Goal: Task Accomplishment & Management: Manage account settings

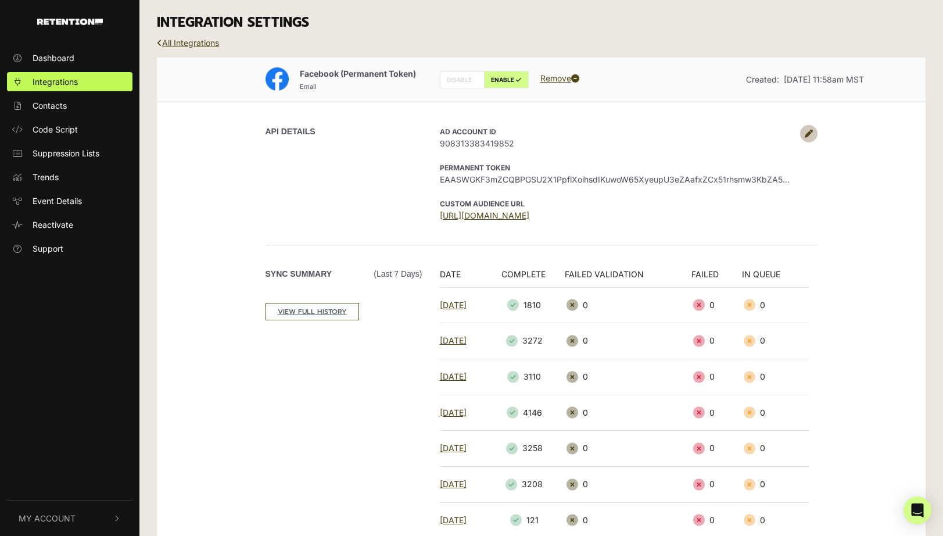
click at [803, 128] on link at bounding box center [808, 133] width 17 height 17
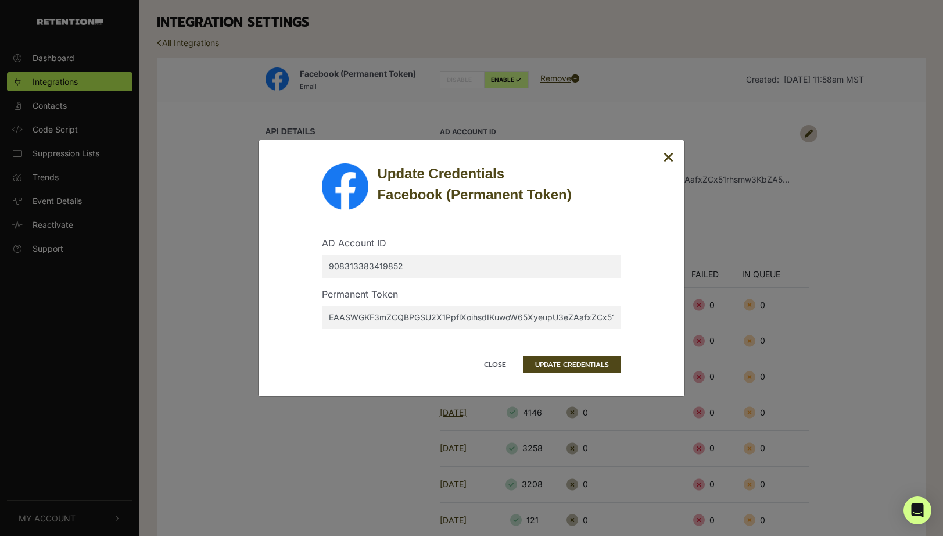
click at [416, 321] on input "EAASWGKF3mZCQBPGSU2X1PpflXoihsdIKuwoW65XyeupU3eZAafxZCx51rhsmw3KbZA5HMZAV0zoCQw…" at bounding box center [471, 317] width 299 height 23
paste input "Xqu2tIOOgHDDIvTKe7AlhcTL6itHSRMVehJLMRQFwFezytpOCDw2nBZBE2DsWtukgljsolhvVCOJjhm…"
type input "EAASWGKF3mZCQBPXqu2tIOOgHDDIvTKe7AlhcTL6itHSRMVehJLMRQFwFezytpOCDw2nBZBE2DsWtuk…"
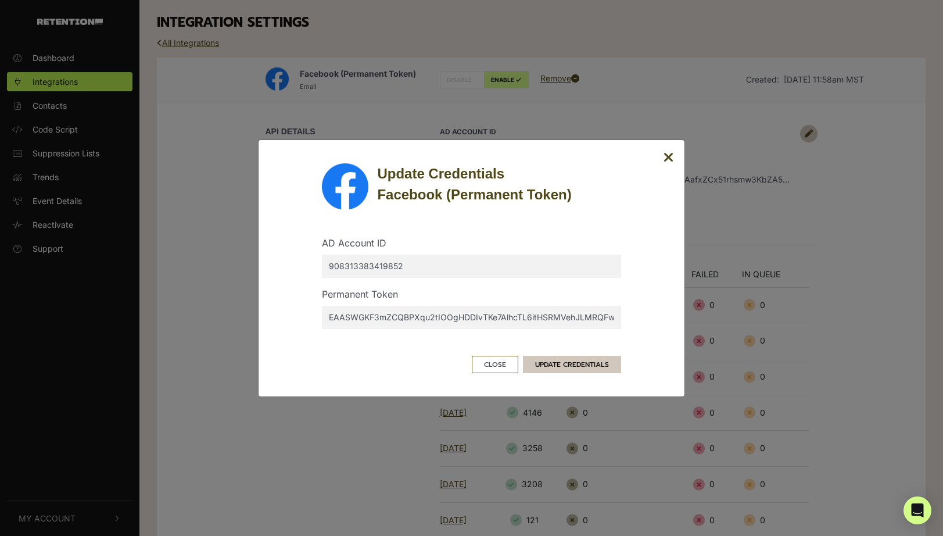
click at [548, 357] on button "UPDATE CREDENTIALS" at bounding box center [572, 364] width 98 height 17
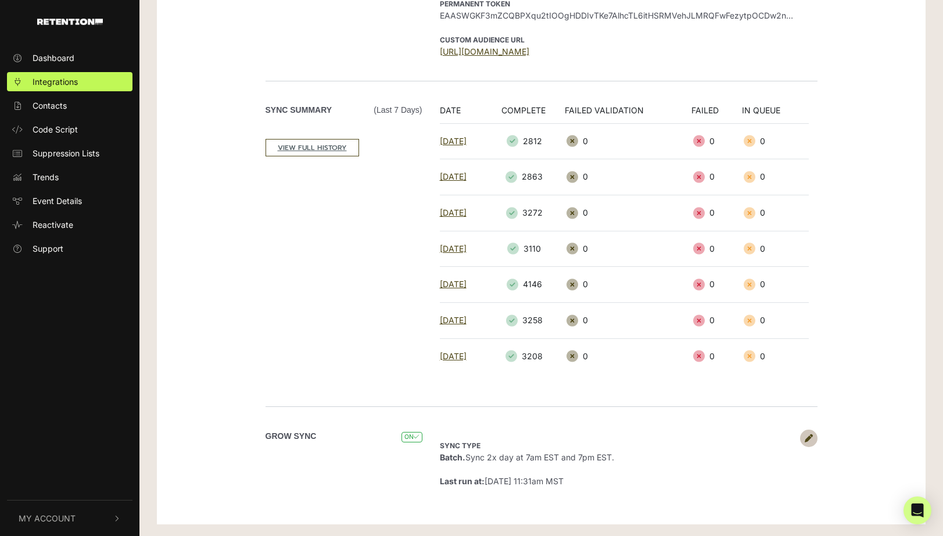
scroll to position [164, 0]
click at [805, 439] on icon at bounding box center [809, 438] width 8 height 8
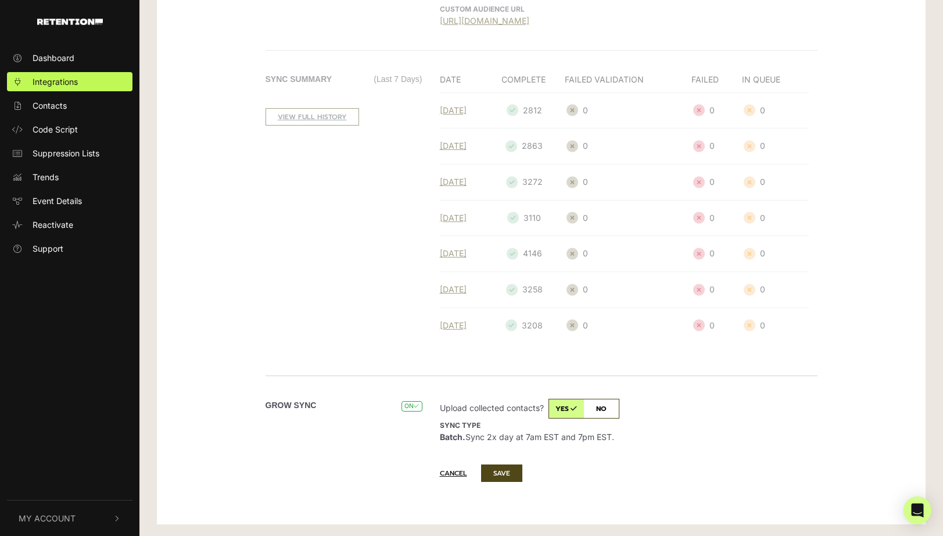
scroll to position [195, 0]
click at [614, 416] on input "checkbox" at bounding box center [584, 409] width 71 height 20
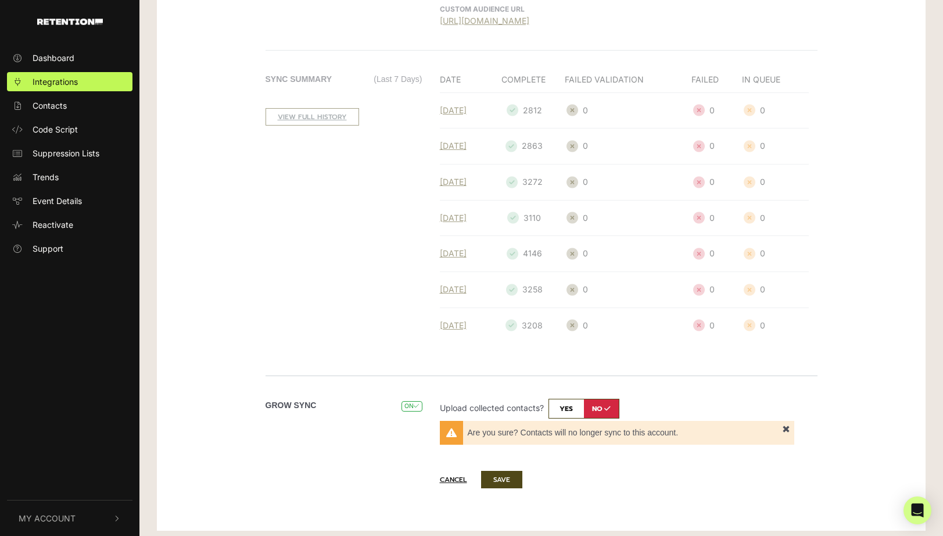
click at [578, 416] on input "checkbox" at bounding box center [584, 409] width 71 height 20
checkbox input "true"
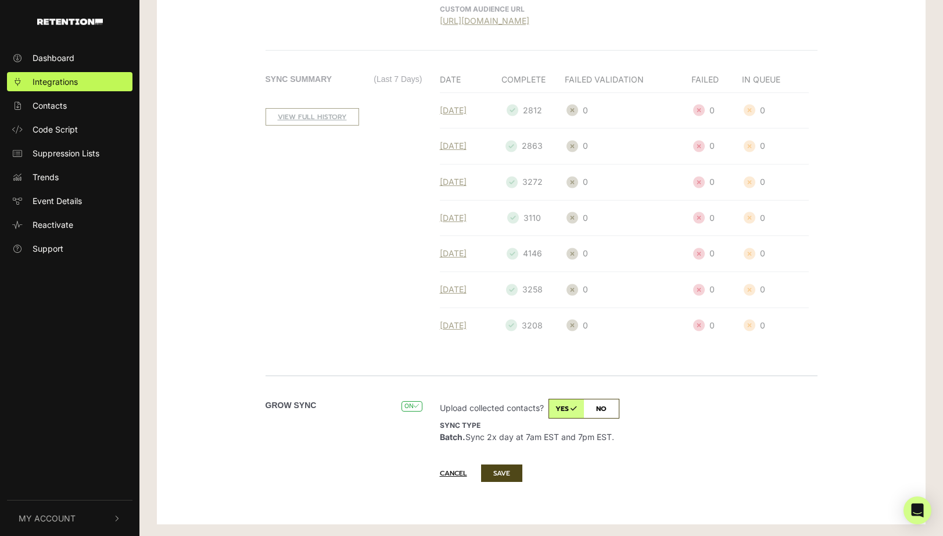
click at [646, 467] on div "Cancel SAVE" at bounding box center [624, 473] width 387 height 28
click at [452, 476] on button "Cancel" at bounding box center [459, 473] width 39 height 16
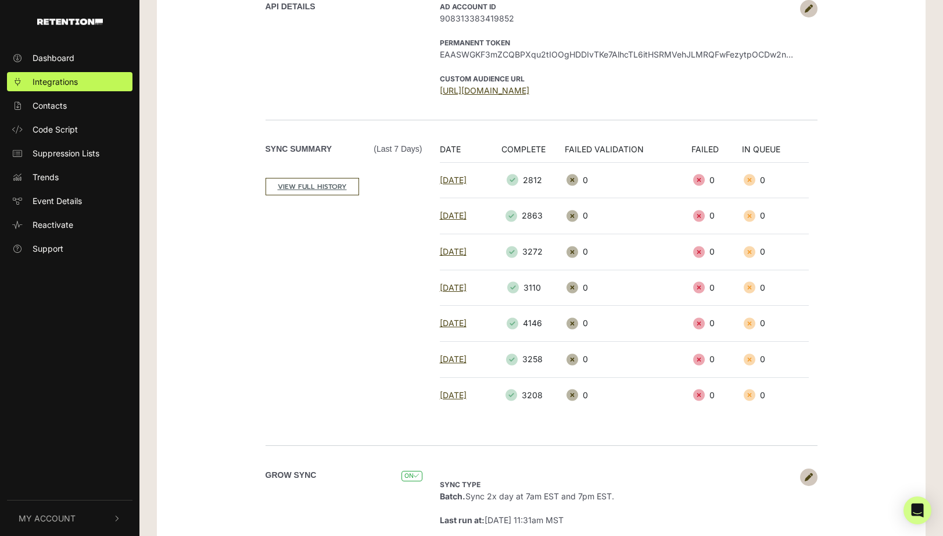
scroll to position [89, 0]
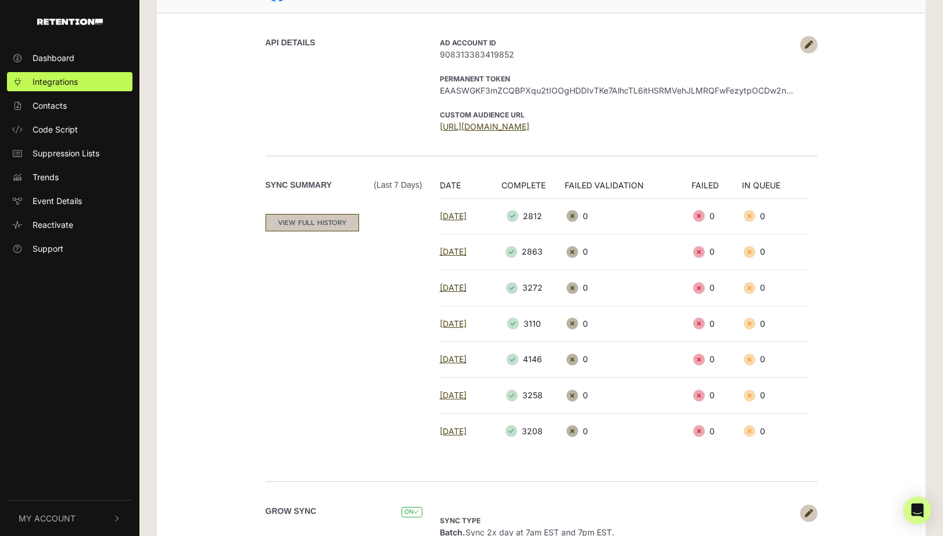
click at [335, 223] on link "VIEW FULL HISTORY" at bounding box center [313, 222] width 94 height 17
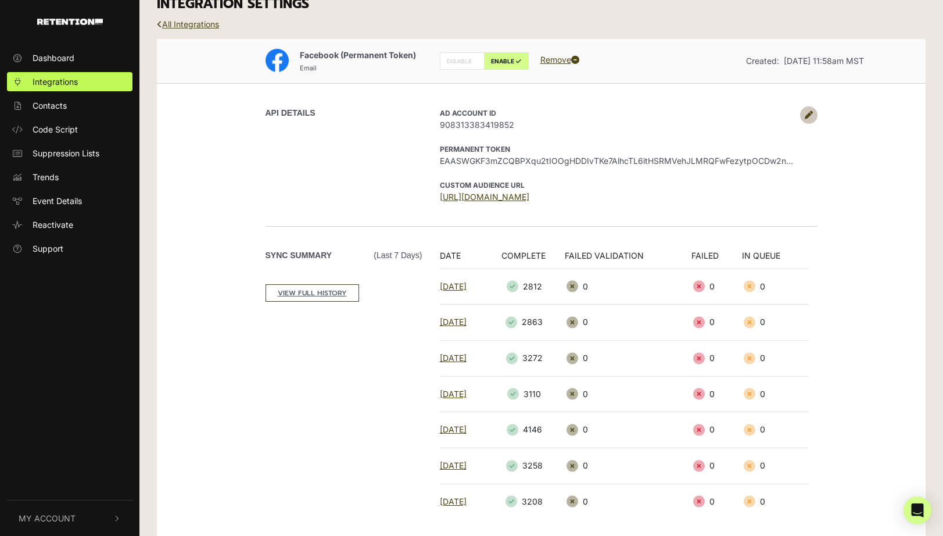
scroll to position [48, 0]
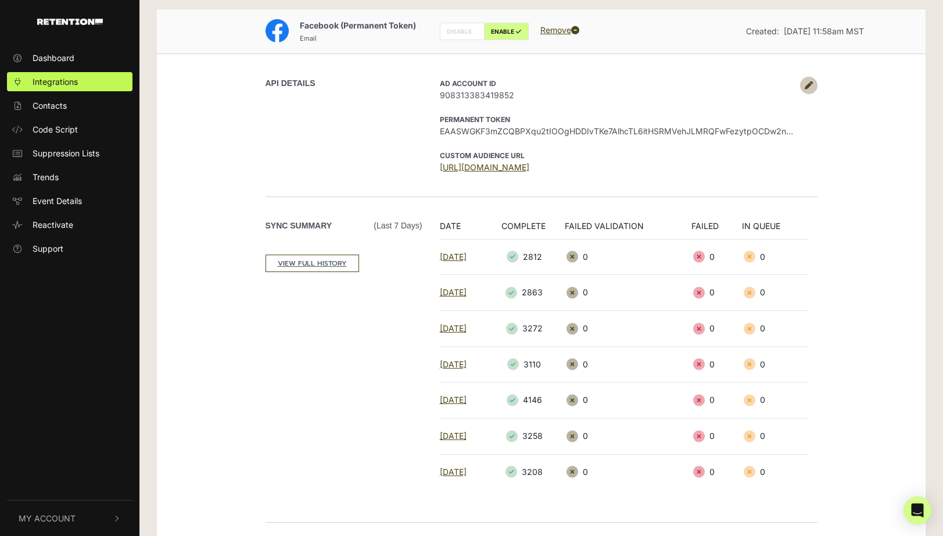
click at [810, 90] on link at bounding box center [808, 85] width 17 height 17
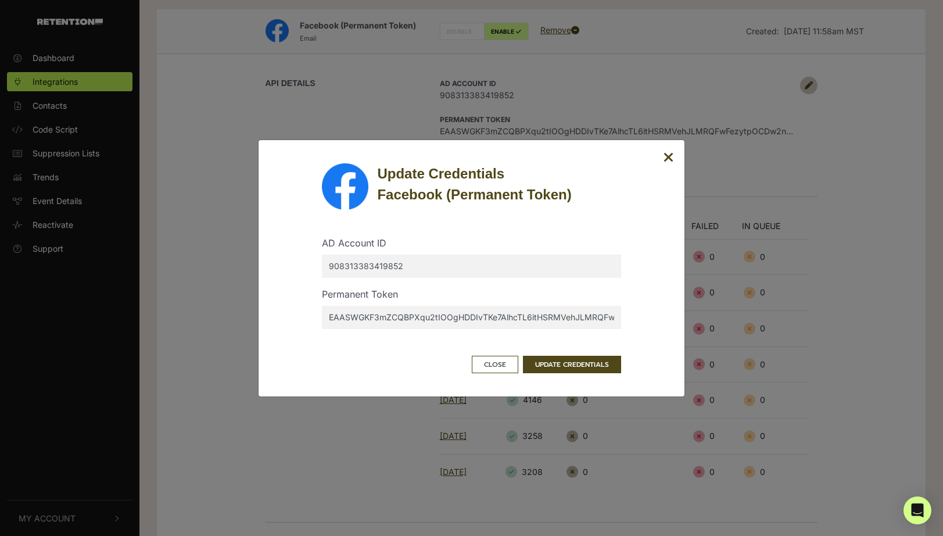
click at [542, 316] on input "EAASWGKF3mZCQBPXqu2tIOOgHDDIvTKe7AlhcTL6itHSRMVehJLMRQFwFezytpOCDw2nBZBE2DsWtuk…" at bounding box center [471, 317] width 299 height 23
click at [670, 149] on div "Update Credentials Facebook (Permanent Token) AD Account ID 908313383419852 Per…" at bounding box center [471, 267] width 427 height 257
click at [670, 163] on icon "Close" at bounding box center [669, 158] width 10 height 14
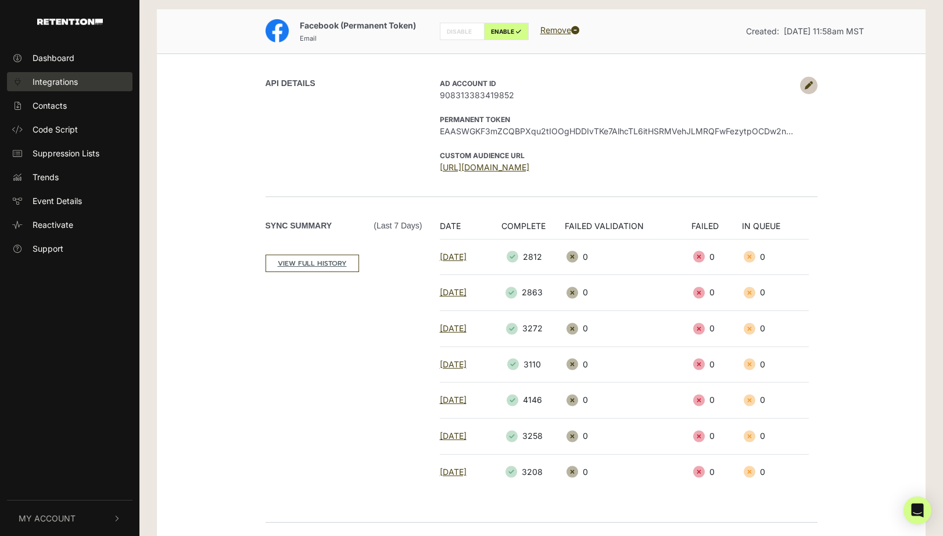
click at [62, 85] on span "Integrations" at bounding box center [55, 82] width 45 height 12
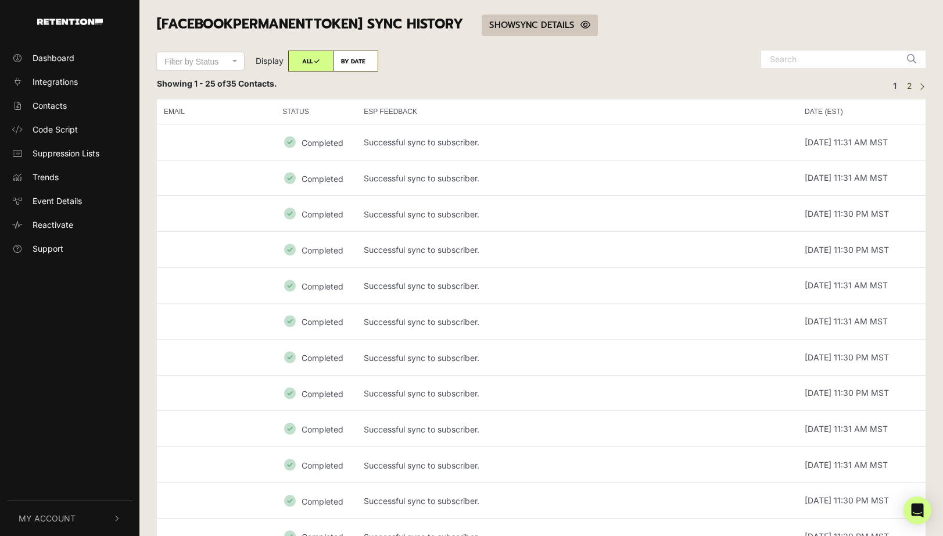
click at [546, 17] on link "SHOW HIDE SYNC DETAILS" at bounding box center [540, 26] width 116 height 22
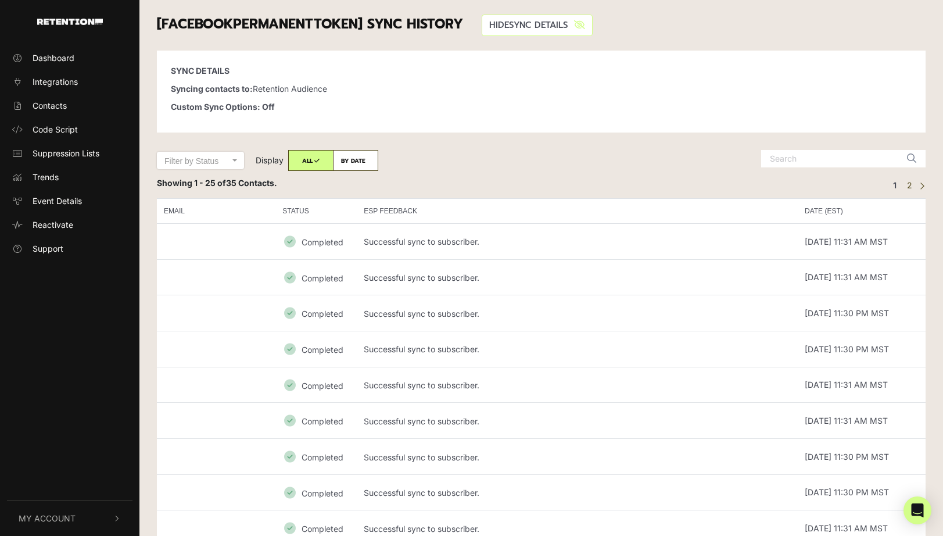
click at [546, 20] on link "SHOW HIDE SYNC DETAILS" at bounding box center [537, 26] width 111 height 22
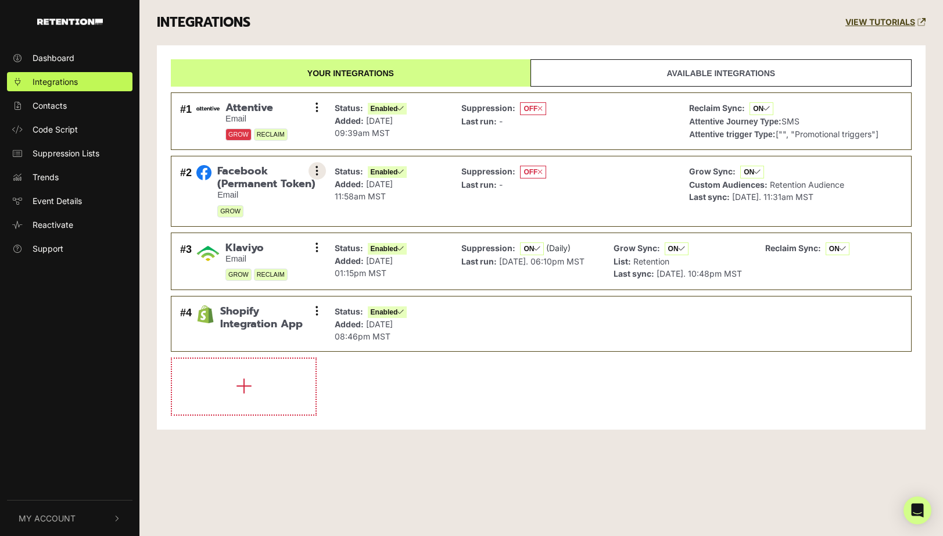
click at [316, 171] on icon at bounding box center [317, 171] width 3 height 12
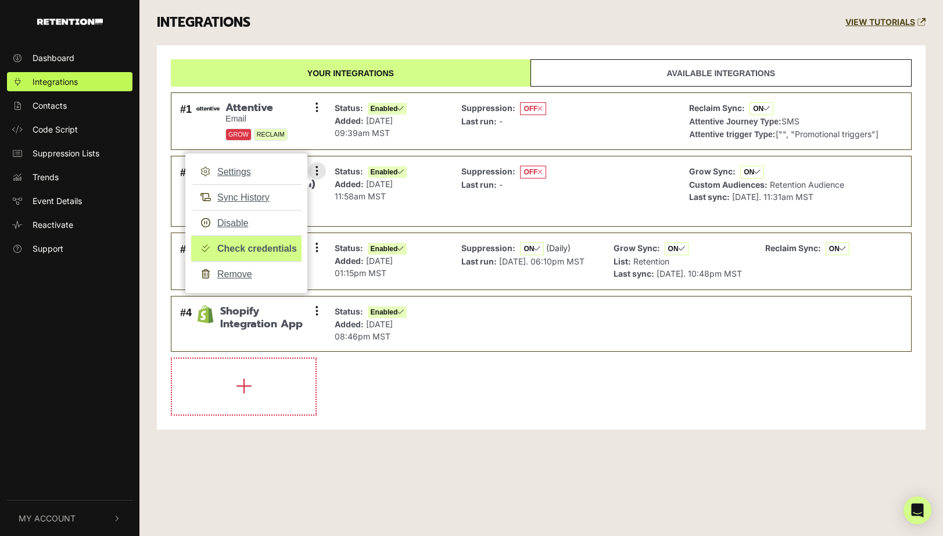
click at [276, 247] on link "Check credentials" at bounding box center [246, 248] width 110 height 26
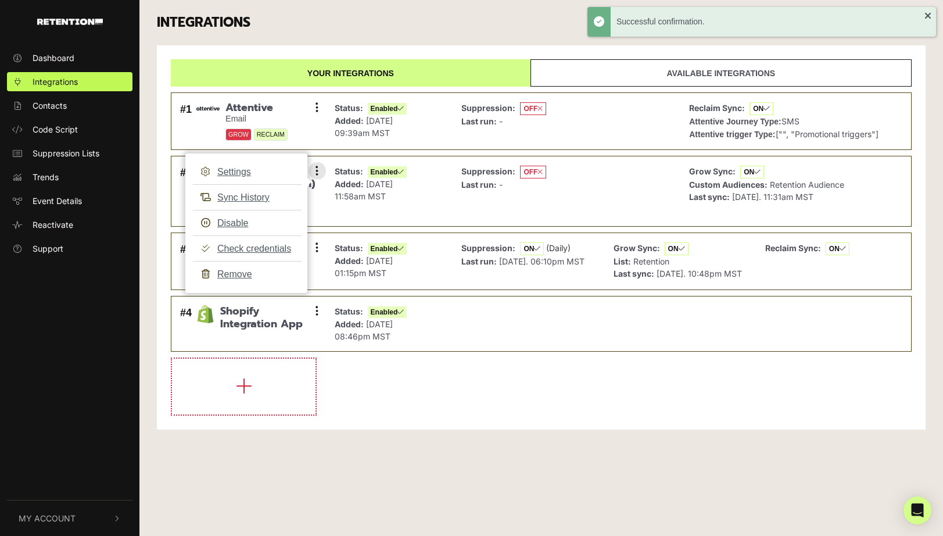
click at [355, 201] on p "Added: [DATE] 11:58am MST" at bounding box center [371, 190] width 73 height 24
